Goal: Information Seeking & Learning: Understand process/instructions

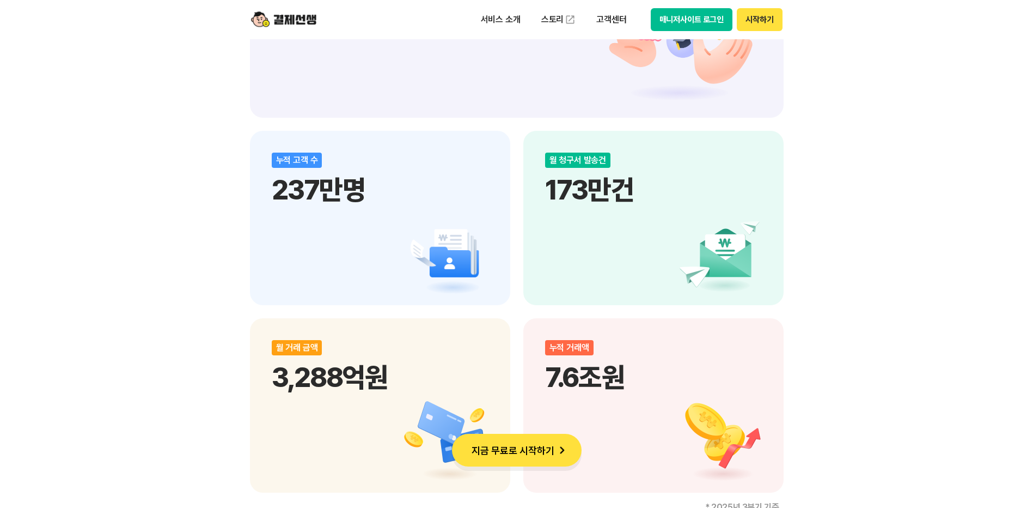
scroll to position [1361, 0]
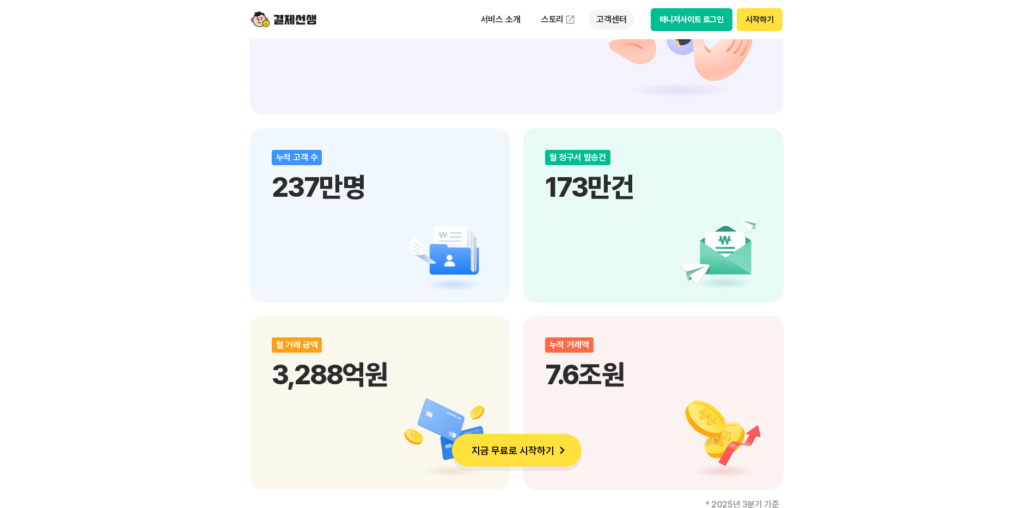
click at [620, 21] on p "고객센터" at bounding box center [611, 20] width 45 height 20
click at [534, 16] on li "스토리" at bounding box center [559, 20] width 50 height 22
click at [517, 20] on p "서비스 소개" at bounding box center [500, 20] width 55 height 20
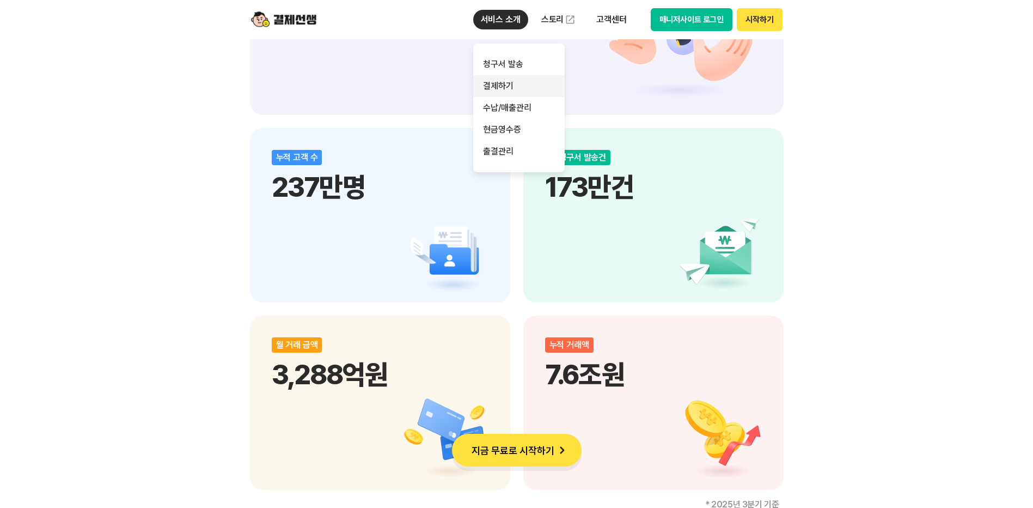
click at [505, 87] on link "결제하기" at bounding box center [518, 86] width 91 height 22
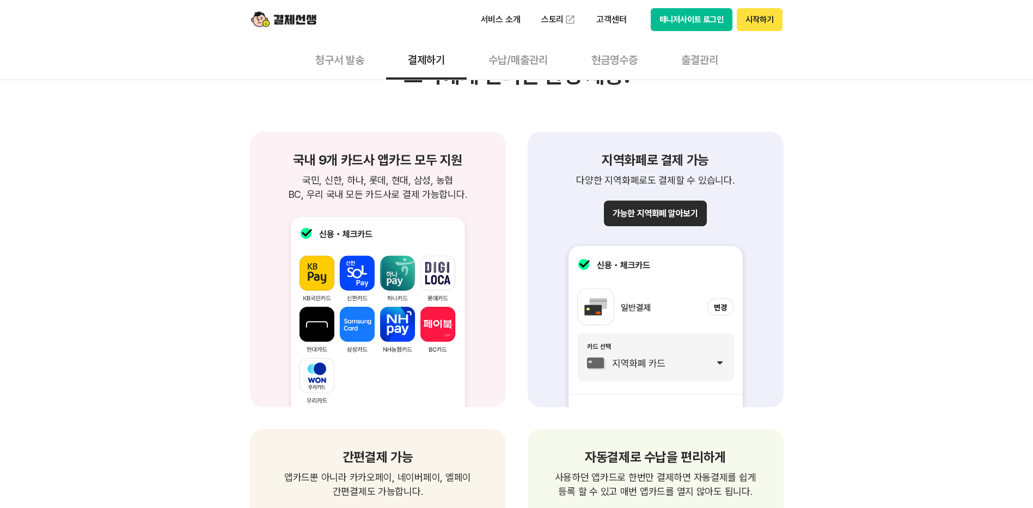
scroll to position [1144, 0]
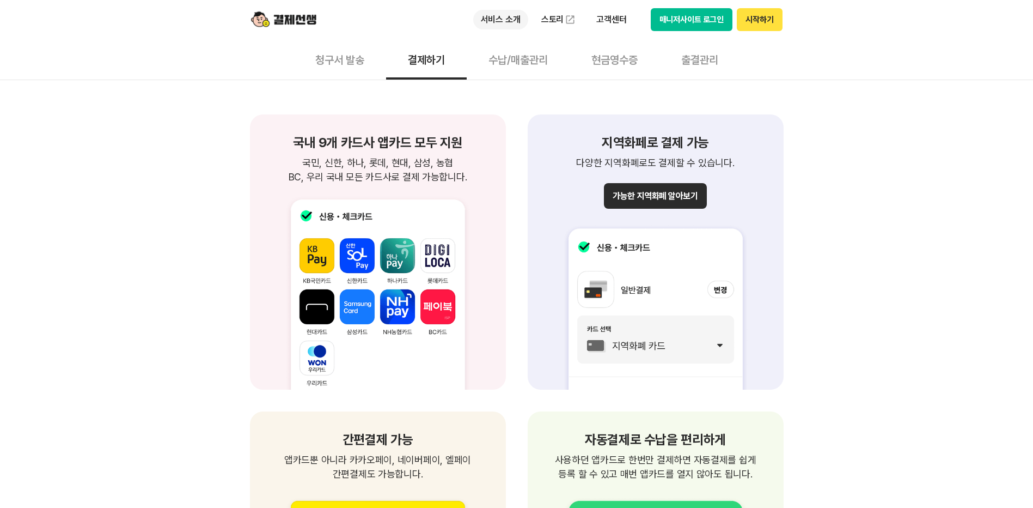
click at [506, 21] on p "서비스 소개" at bounding box center [500, 20] width 55 height 20
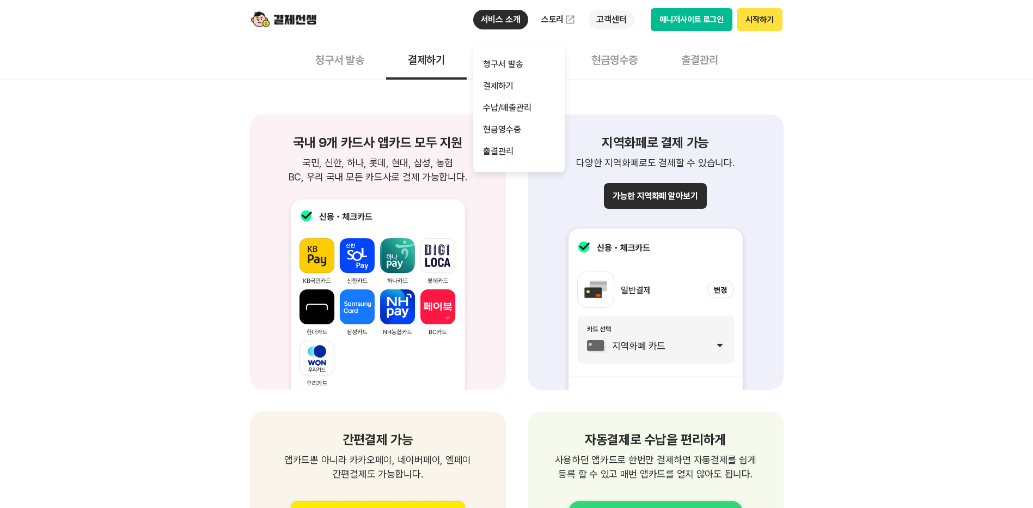
click at [622, 19] on p "고객센터" at bounding box center [611, 20] width 45 height 20
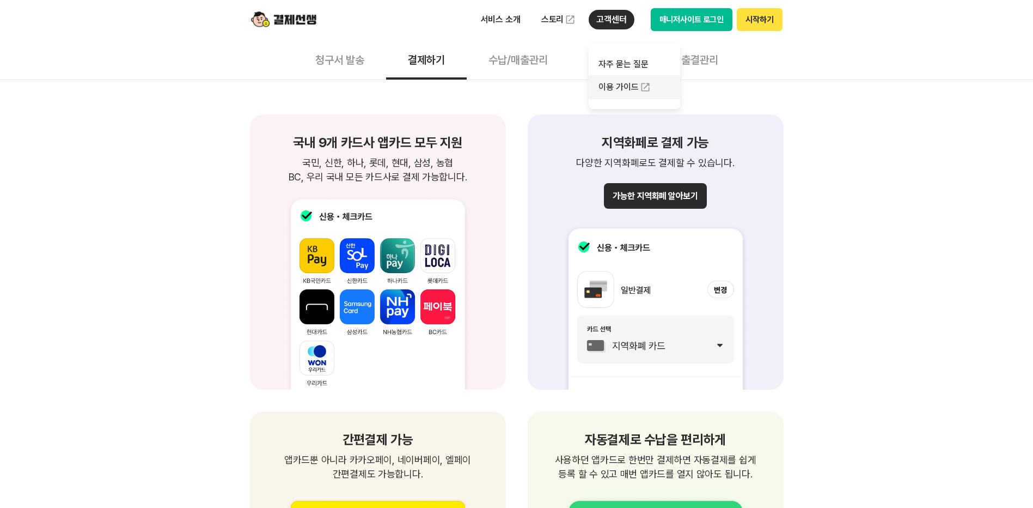
click at [625, 80] on link "이용 가이드" at bounding box center [634, 87] width 91 height 24
click at [620, 23] on p "고객센터" at bounding box center [611, 20] width 45 height 20
click at [609, 65] on link "자주 묻는 질문" at bounding box center [634, 64] width 91 height 22
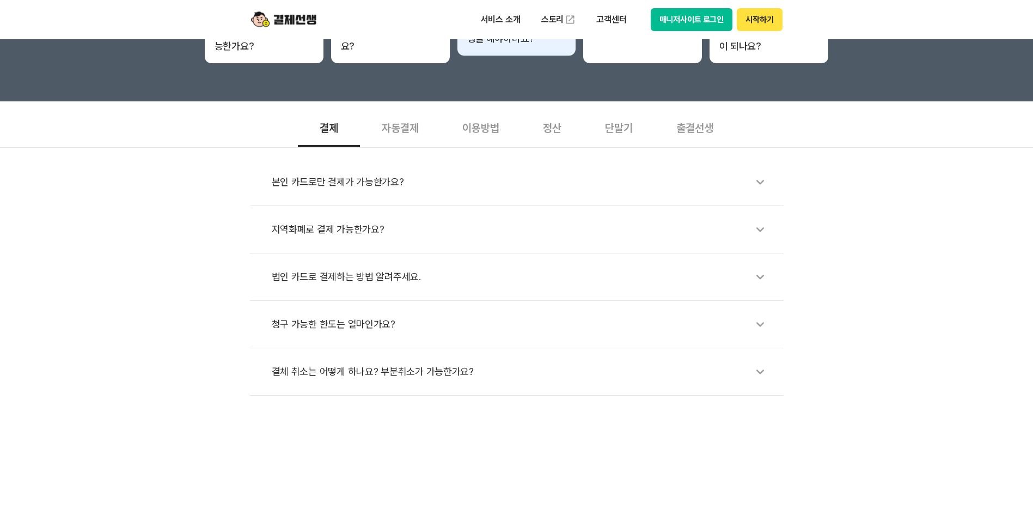
scroll to position [163, 0]
